Goal: Information Seeking & Learning: Learn about a topic

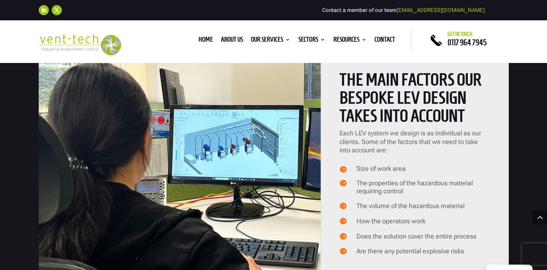
scroll to position [651, 0]
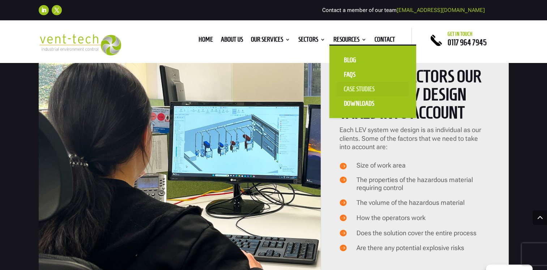
click at [356, 88] on link "Case Studies" at bounding box center [373, 89] width 72 height 14
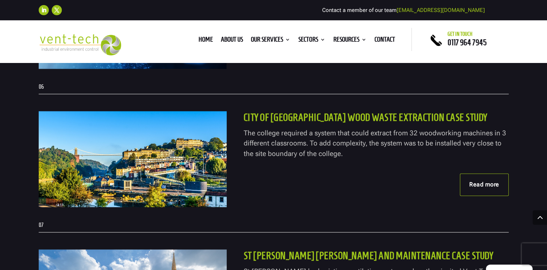
scroll to position [941, 0]
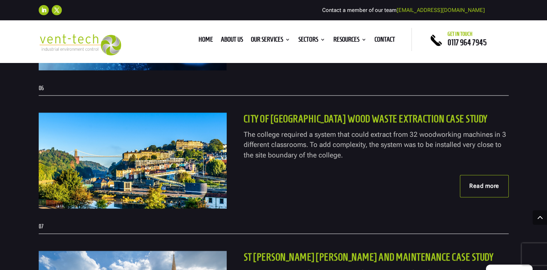
click at [480, 185] on link "Read more" at bounding box center [484, 186] width 49 height 22
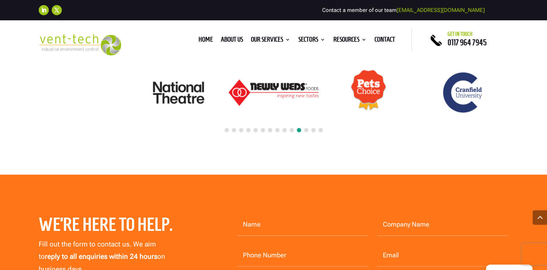
scroll to position [1303, 0]
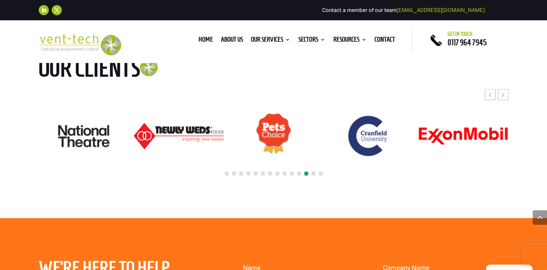
click at [315, 171] on div at bounding box center [274, 174] width 470 height 16
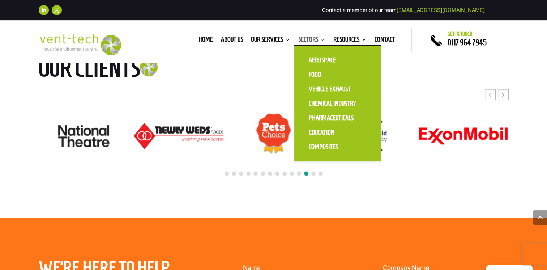
click at [310, 39] on link "Sectors" at bounding box center [311, 41] width 27 height 8
